Goal: Find specific page/section: Find specific page/section

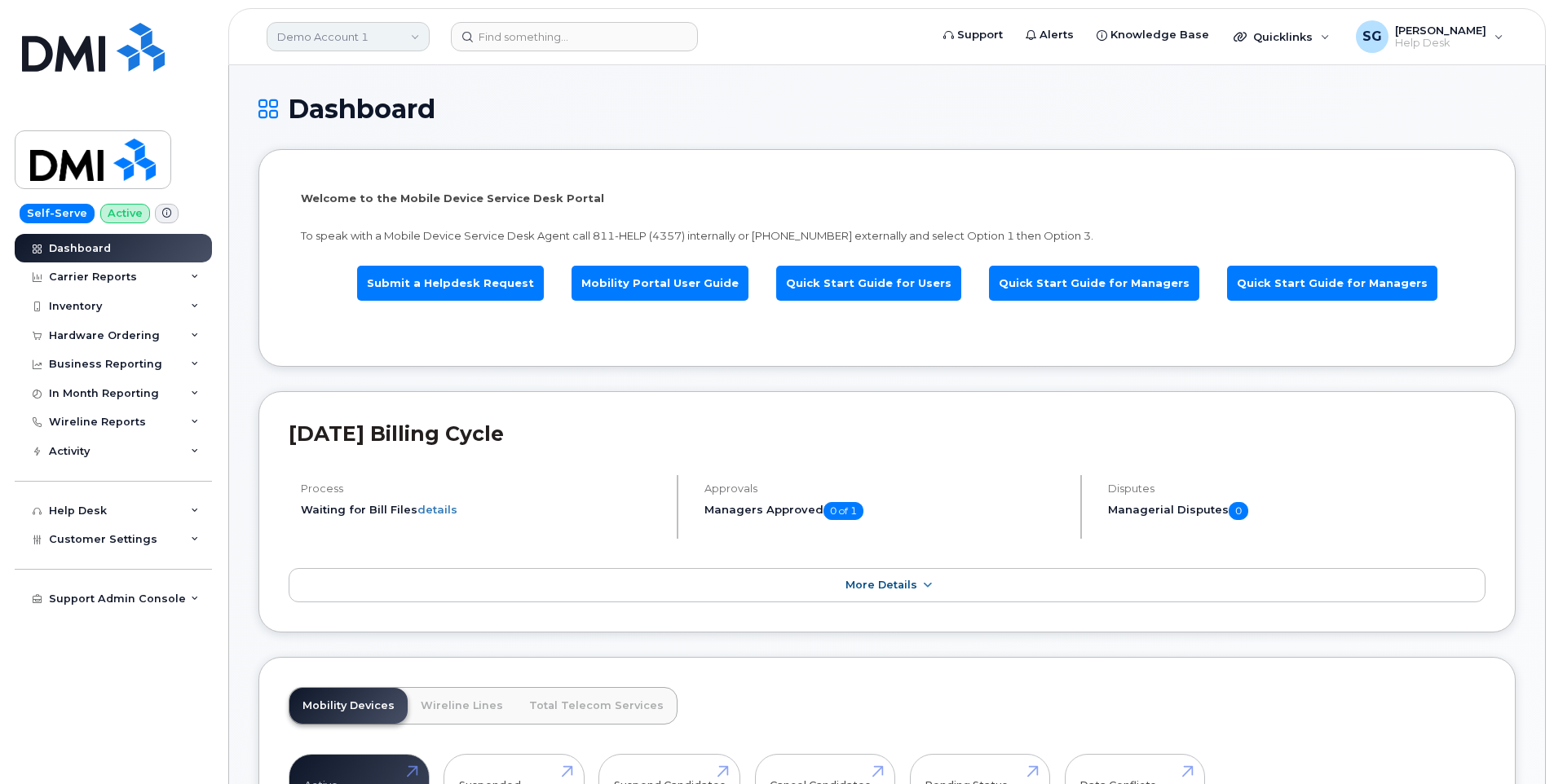
click at [337, 45] on link "Demo Account 1" at bounding box center [347, 36] width 163 height 30
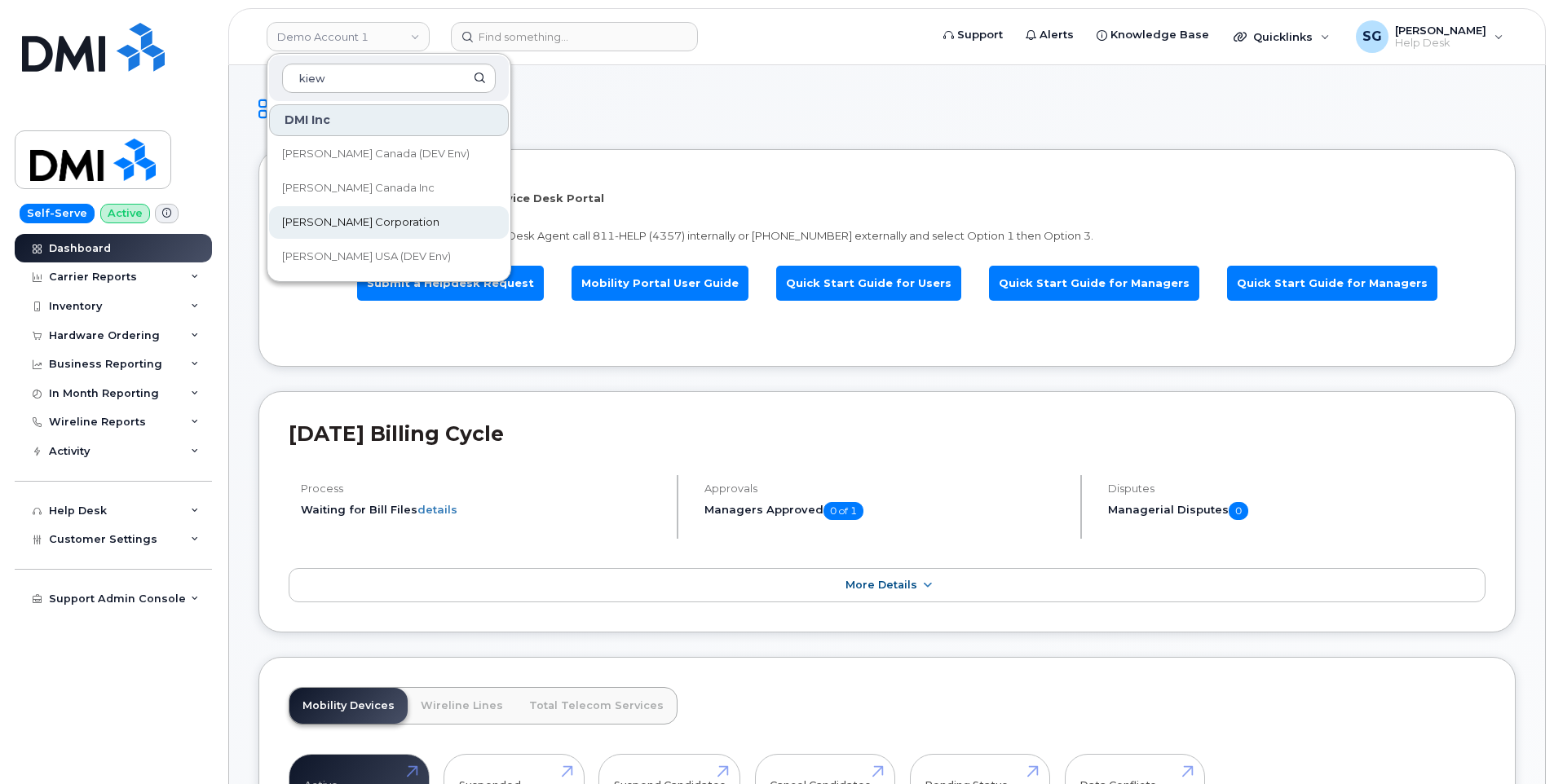
type input "kiew"
click at [329, 221] on span "[PERSON_NAME] Corporation" at bounding box center [361, 222] width 157 height 16
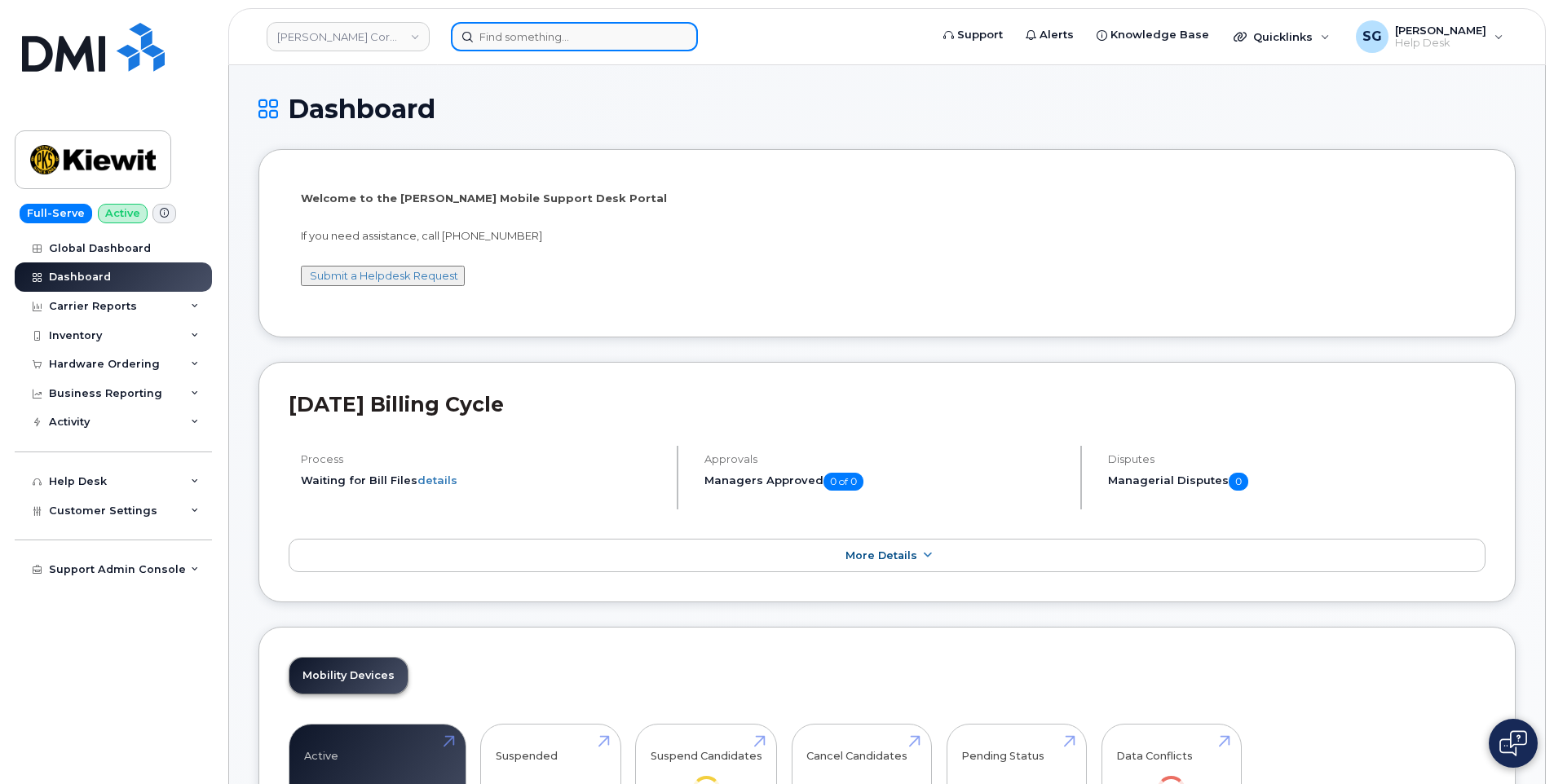
click at [607, 50] on input at bounding box center [574, 36] width 247 height 30
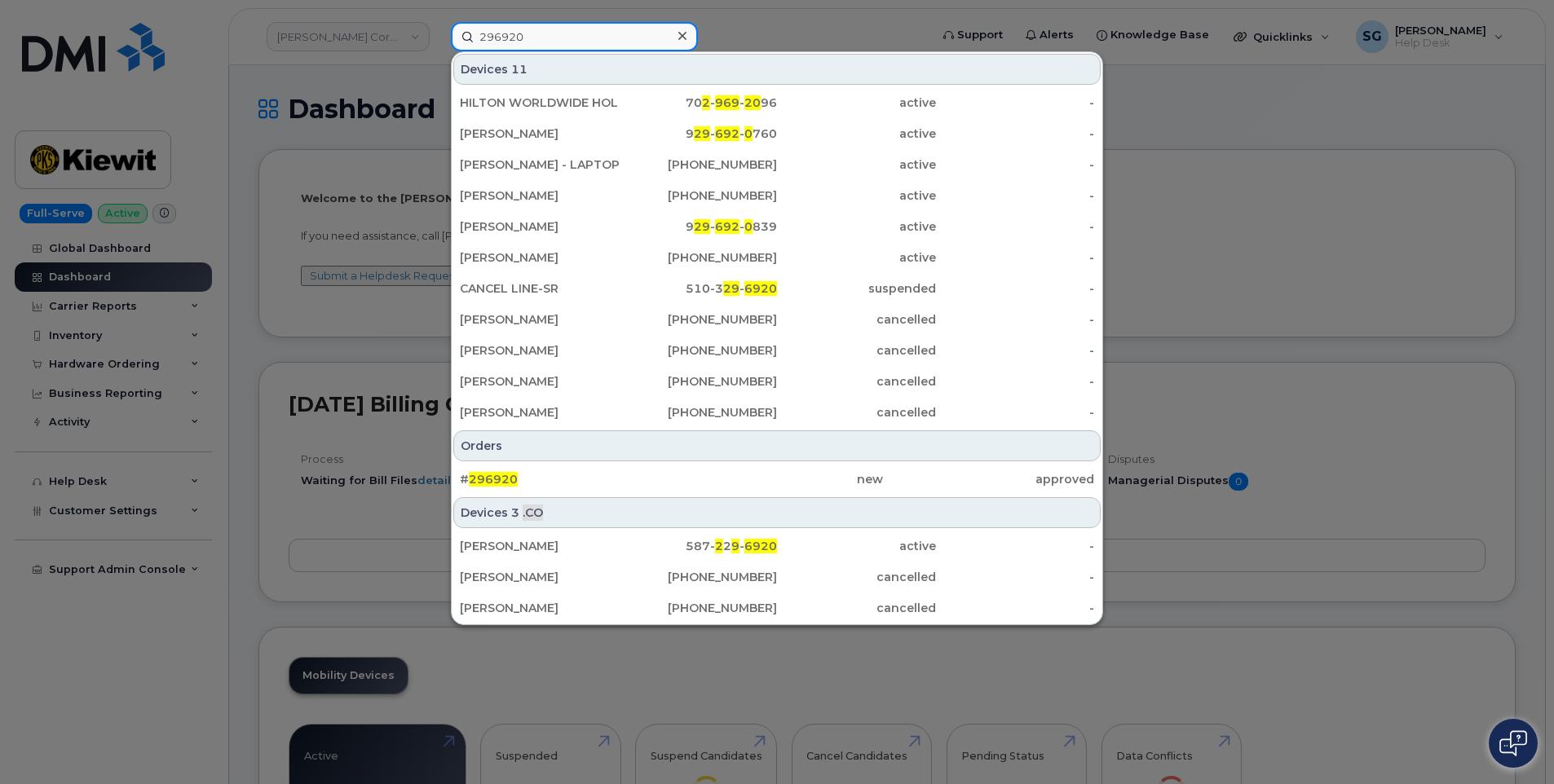
type input "296920"
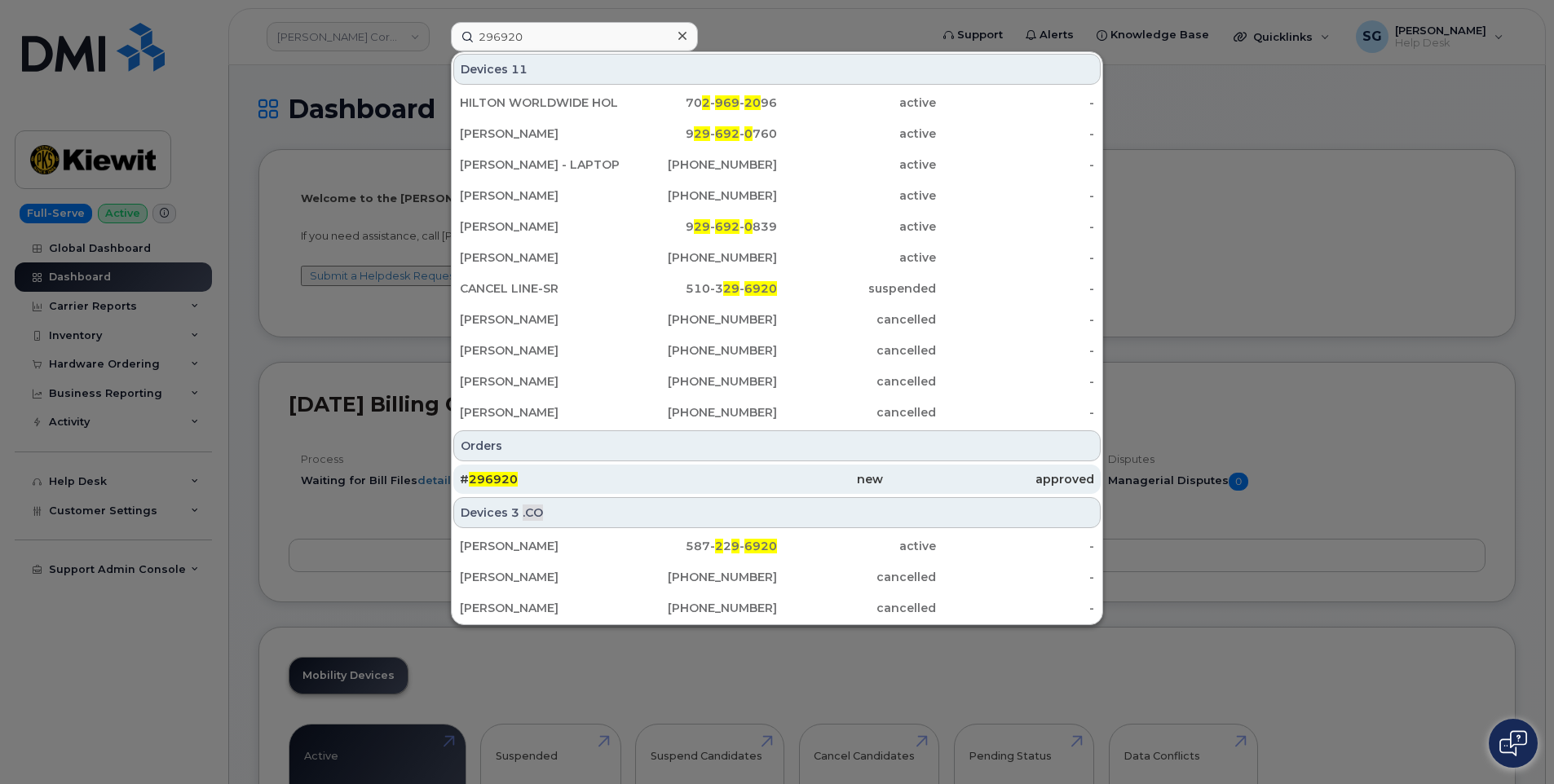
click at [714, 484] on div "new" at bounding box center [776, 479] width 211 height 16
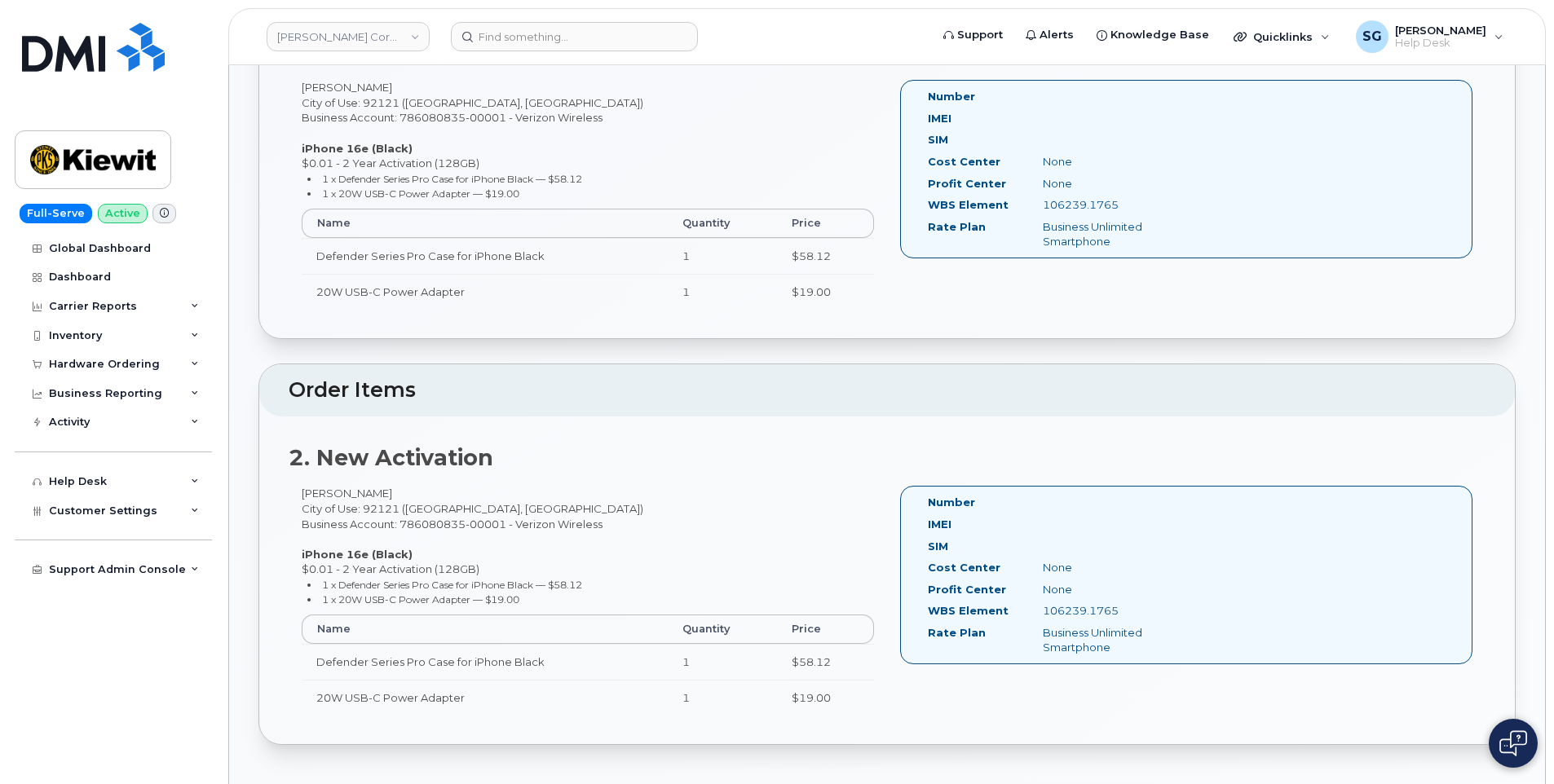
scroll to position [571, 0]
